Goal: Entertainment & Leisure: Consume media (video, audio)

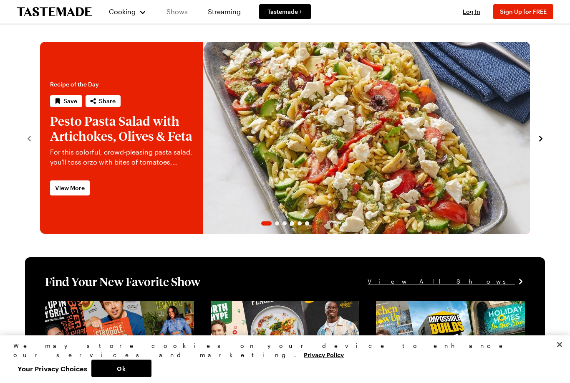
click at [179, 16] on link "Shows" at bounding box center [177, 11] width 38 height 23
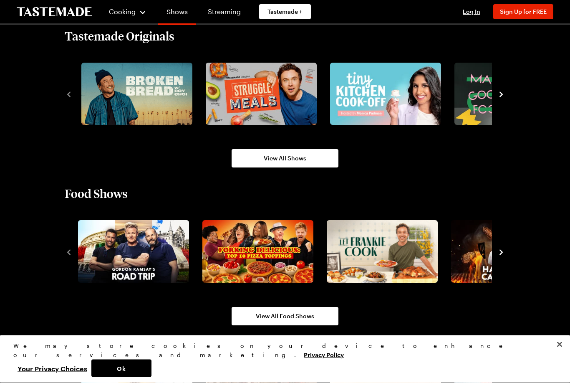
scroll to position [565, 0]
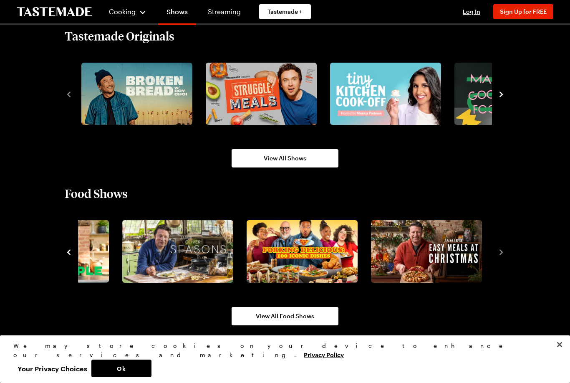
click at [506, 253] on div "Food Shows View All Food Shows" at bounding box center [284, 255] width 507 height 139
click at [300, 324] on link "View All Food Shows" at bounding box center [285, 316] width 107 height 18
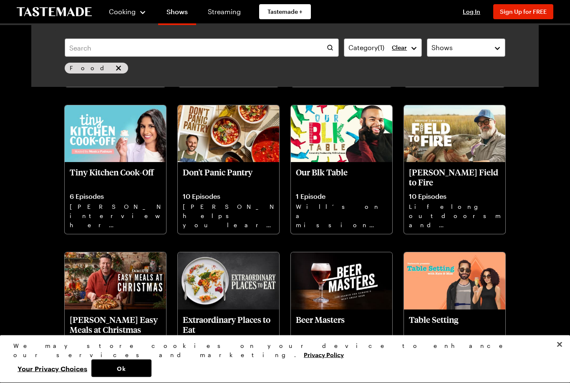
scroll to position [1221, 0]
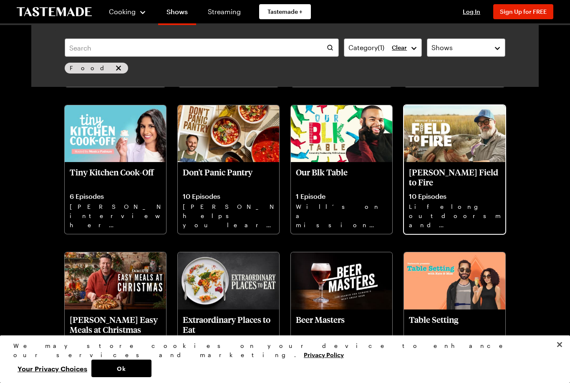
click at [454, 189] on div "Andrew Zimmern's Field to Fire 10 Episodes Lifelong outdoorsman and chef Andrew…" at bounding box center [454, 198] width 101 height 72
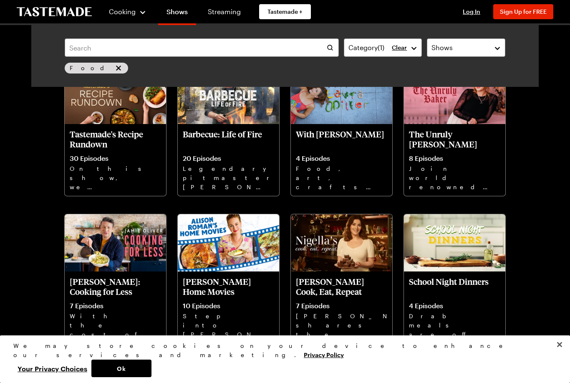
scroll to position [1846, 0]
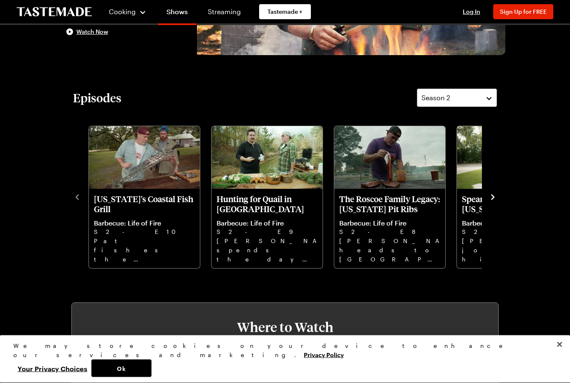
scroll to position [184, 0]
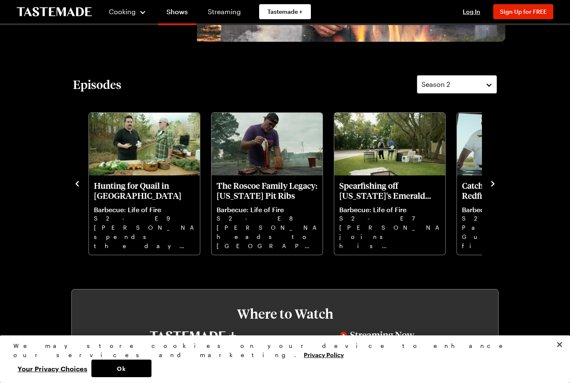
click at [496, 182] on icon "navigate to next item" at bounding box center [492, 183] width 8 height 8
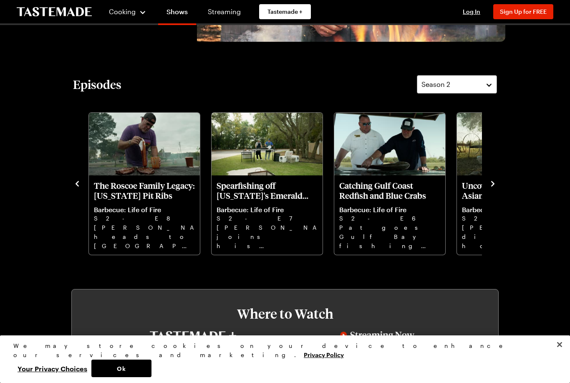
click at [491, 185] on icon "navigate to next item" at bounding box center [492, 183] width 8 height 8
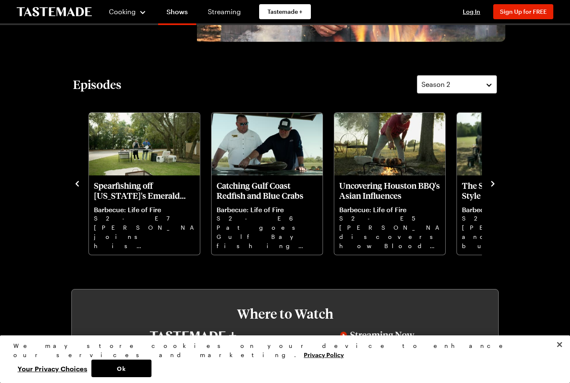
click at [494, 184] on icon "navigate to next item" at bounding box center [492, 183] width 3 height 5
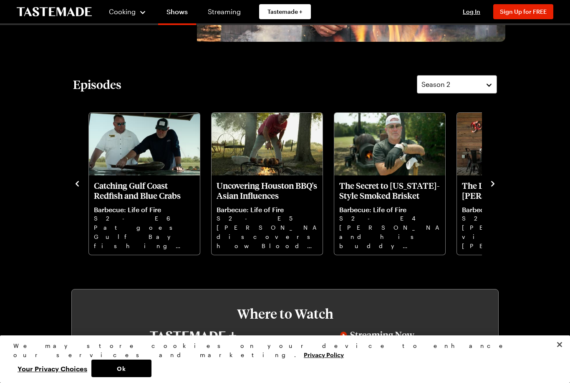
click at [493, 187] on icon "navigate to next item" at bounding box center [492, 183] width 8 height 8
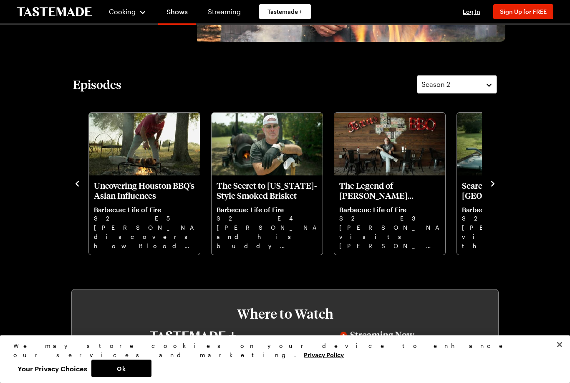
click at [494, 183] on icon "navigate to next item" at bounding box center [492, 183] width 8 height 8
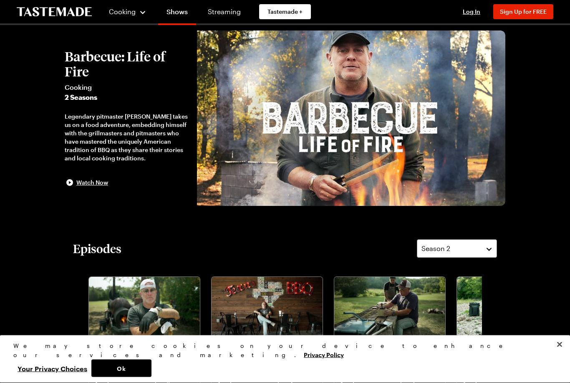
scroll to position [0, 0]
